Goal: Find specific page/section: Find specific page/section

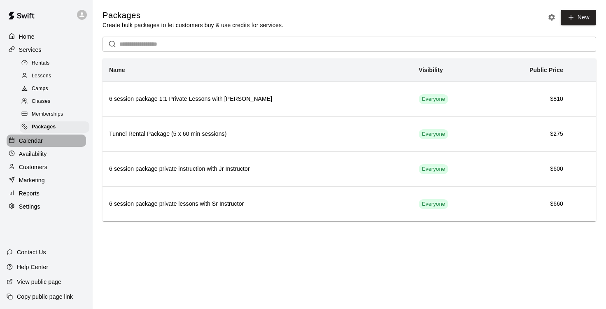
click at [27, 145] on p "Calendar" at bounding box center [31, 141] width 24 height 8
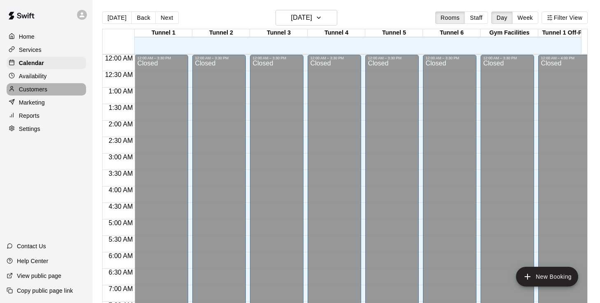
click at [45, 91] on p "Customers" at bounding box center [33, 89] width 28 height 8
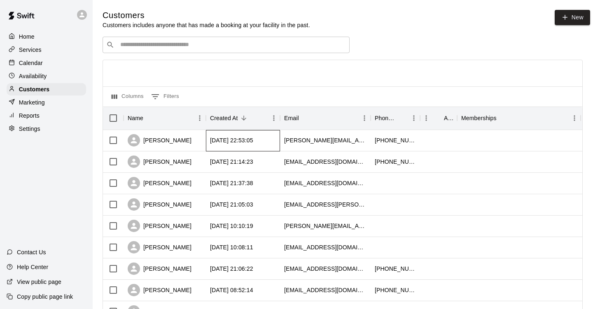
click at [227, 144] on div "[DATE] 22:53:05" at bounding box center [231, 140] width 43 height 8
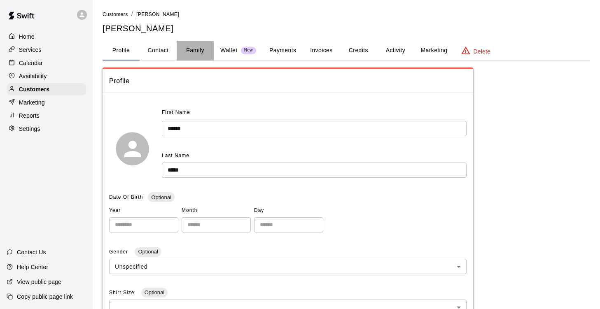
click at [197, 52] on button "Family" at bounding box center [195, 51] width 37 height 20
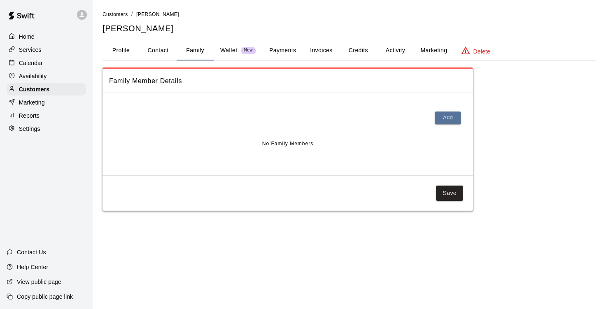
click at [119, 47] on button "Profile" at bounding box center [121, 51] width 37 height 20
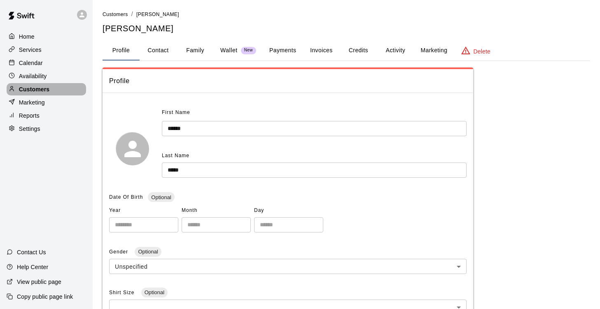
click at [36, 93] on p "Customers" at bounding box center [34, 89] width 30 height 8
